Goal: Information Seeking & Learning: Learn about a topic

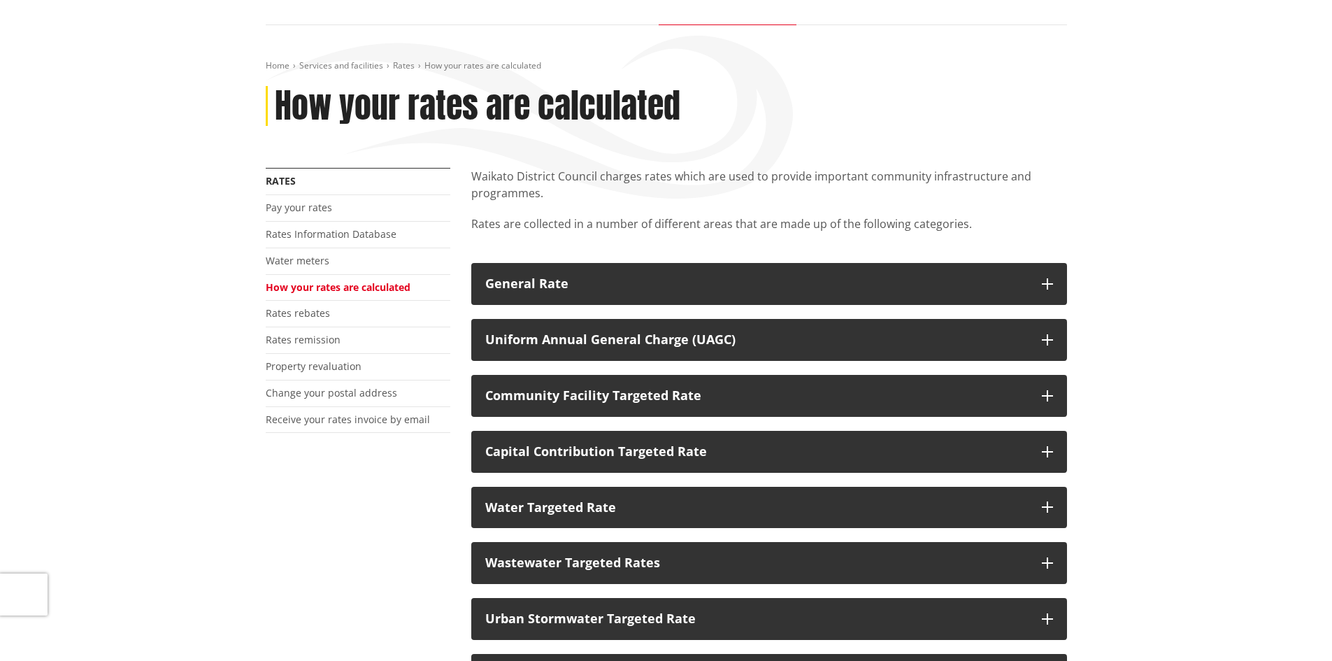
scroll to position [140, 0]
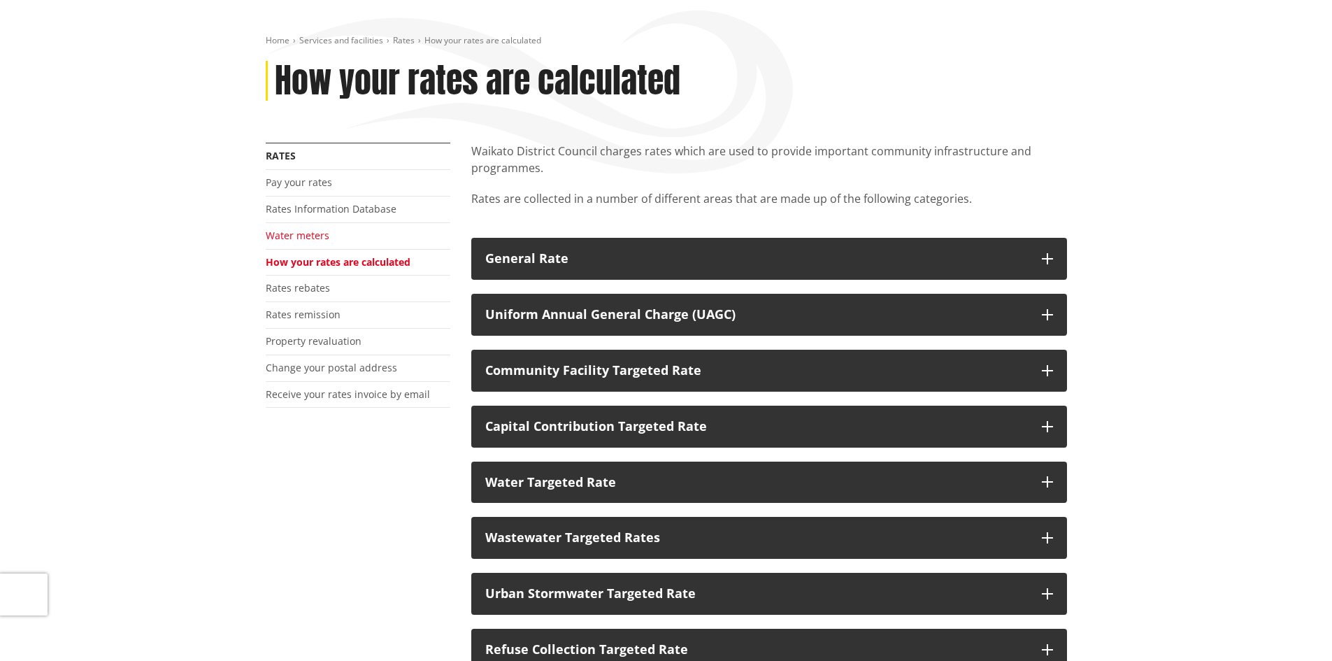
click at [326, 233] on link "Water meters" at bounding box center [298, 235] width 64 height 13
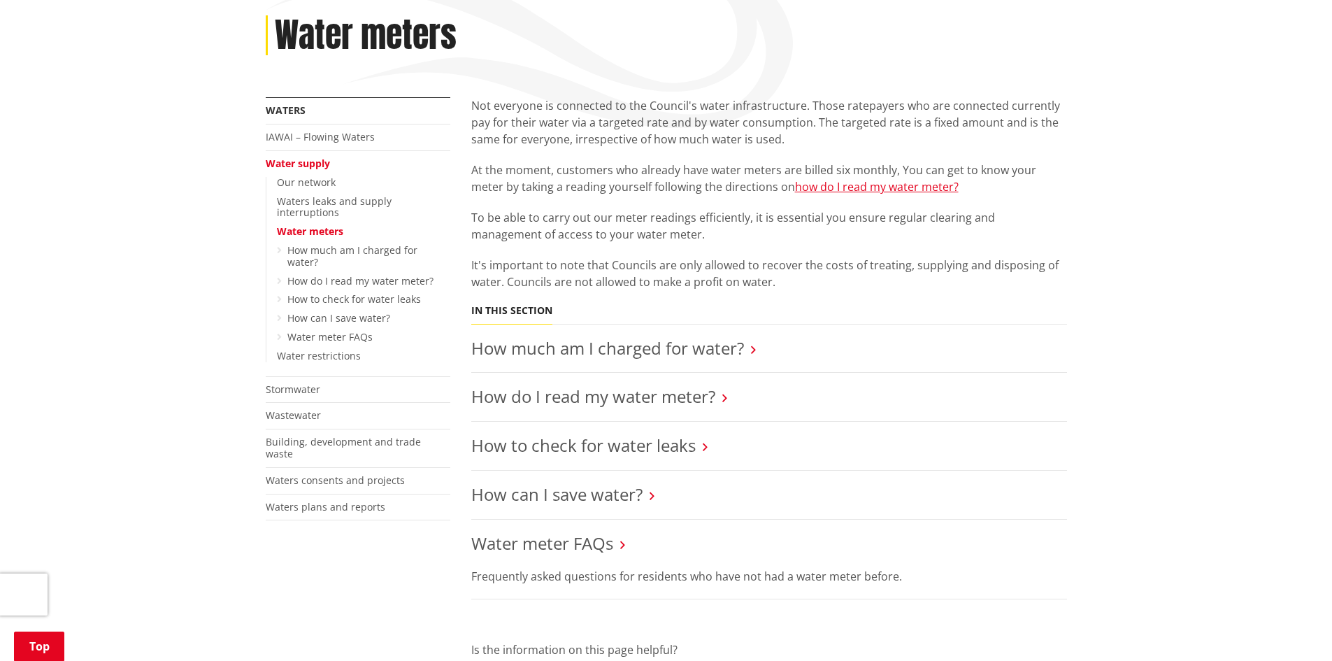
scroll to position [210, 0]
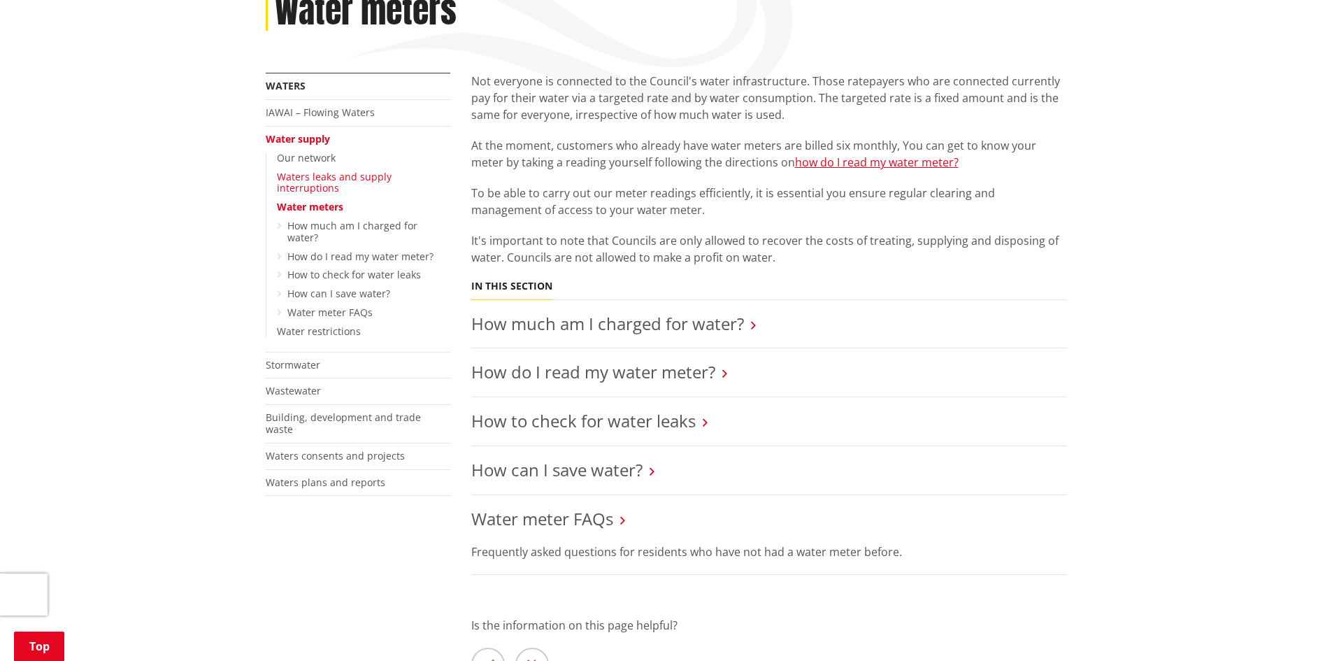
click at [324, 174] on link "Waters leaks and supply interruptions" at bounding box center [334, 182] width 115 height 25
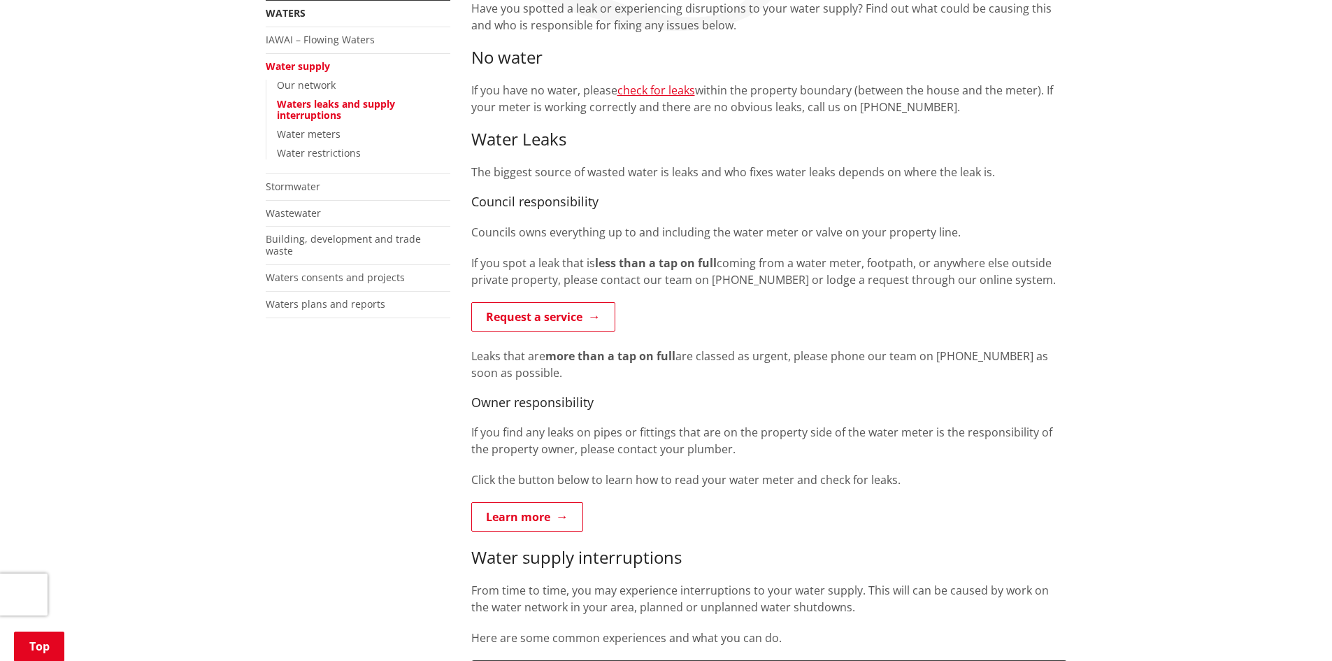
scroll to position [280, 0]
click at [1274, 362] on div "Home Services and facilities Waters Water supply Waters leaks and supply interr…" at bounding box center [666, 593] width 1332 height 1466
click at [1243, 329] on div "Home Services and facilities Waters Water supply Waters leaks and supply interr…" at bounding box center [666, 593] width 1332 height 1466
